Goal: Register for event/course

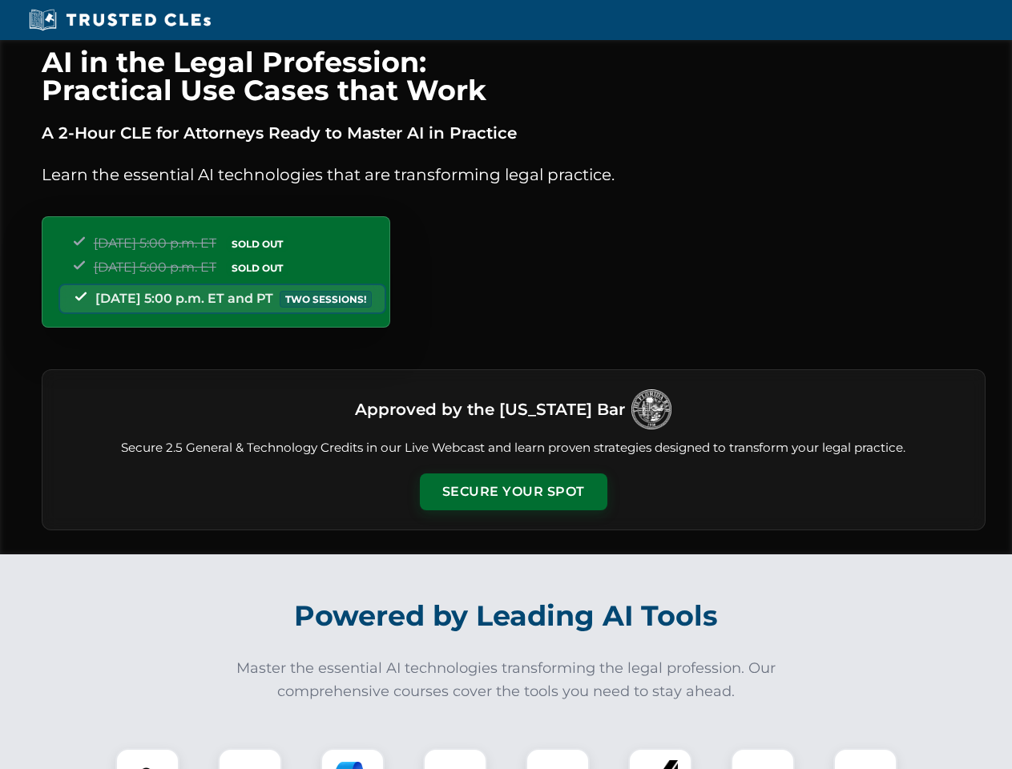
click at [513, 492] on button "Secure Your Spot" at bounding box center [513, 491] width 187 height 37
click at [147, 758] on img at bounding box center [147, 780] width 46 height 46
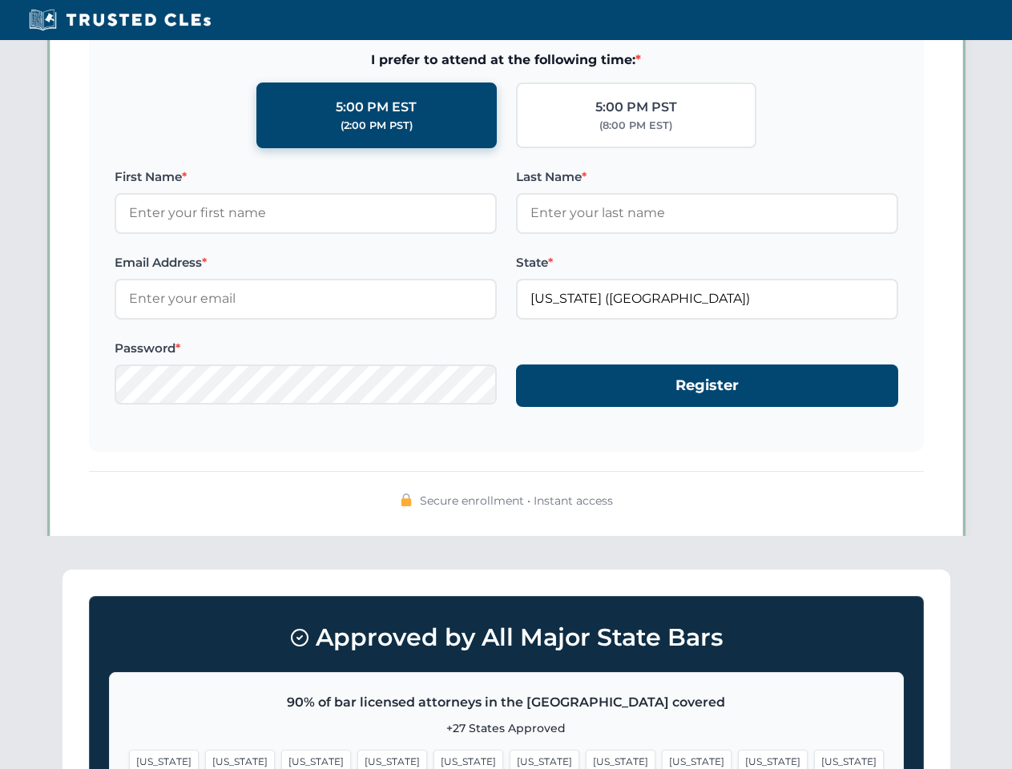
click at [585, 758] on span "[US_STATE]" at bounding box center [620, 761] width 70 height 23
click at [738, 758] on span "[US_STATE]" at bounding box center [773, 761] width 70 height 23
